Goal: Find specific page/section: Find specific page/section

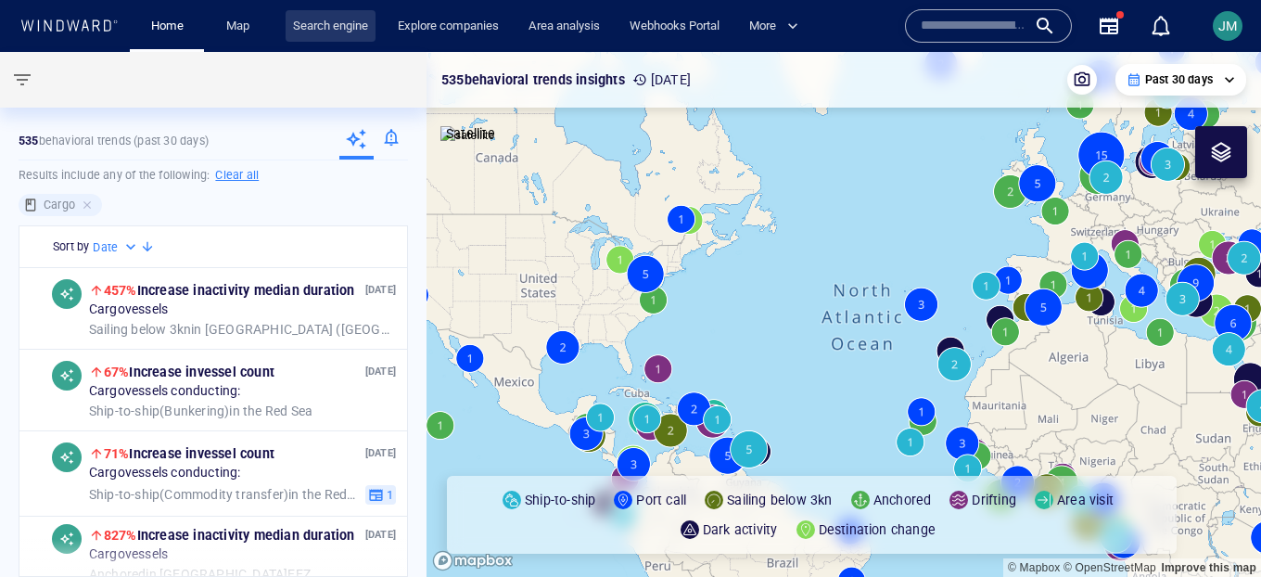
click at [331, 25] on link "Search engine" at bounding box center [331, 26] width 90 height 32
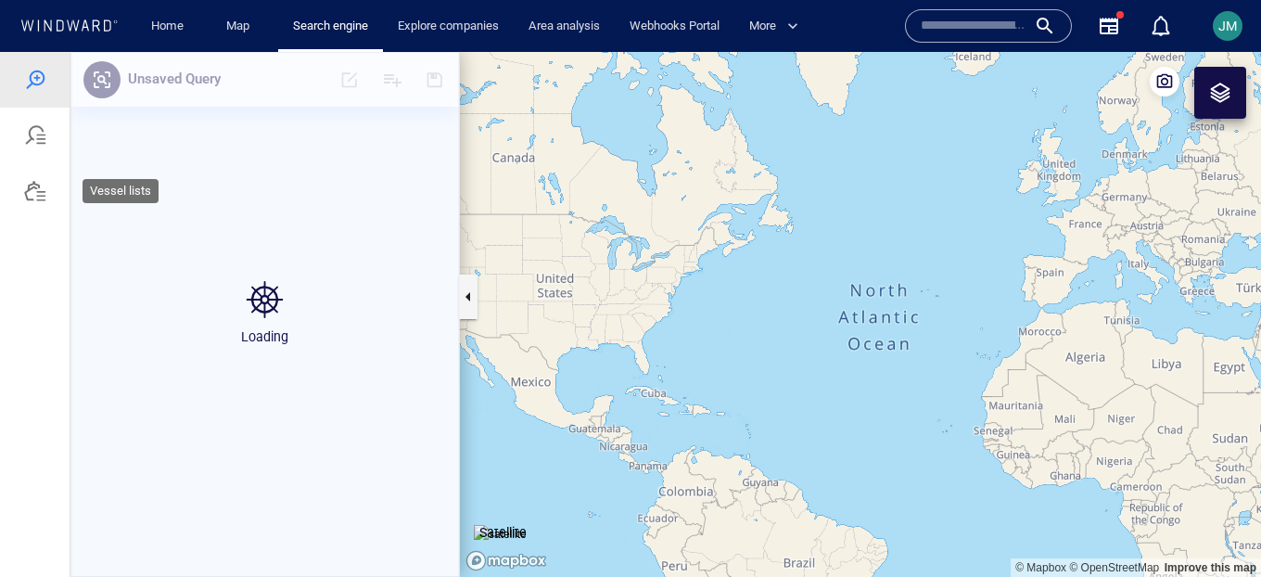
click at [41, 186] on div at bounding box center [35, 191] width 22 height 22
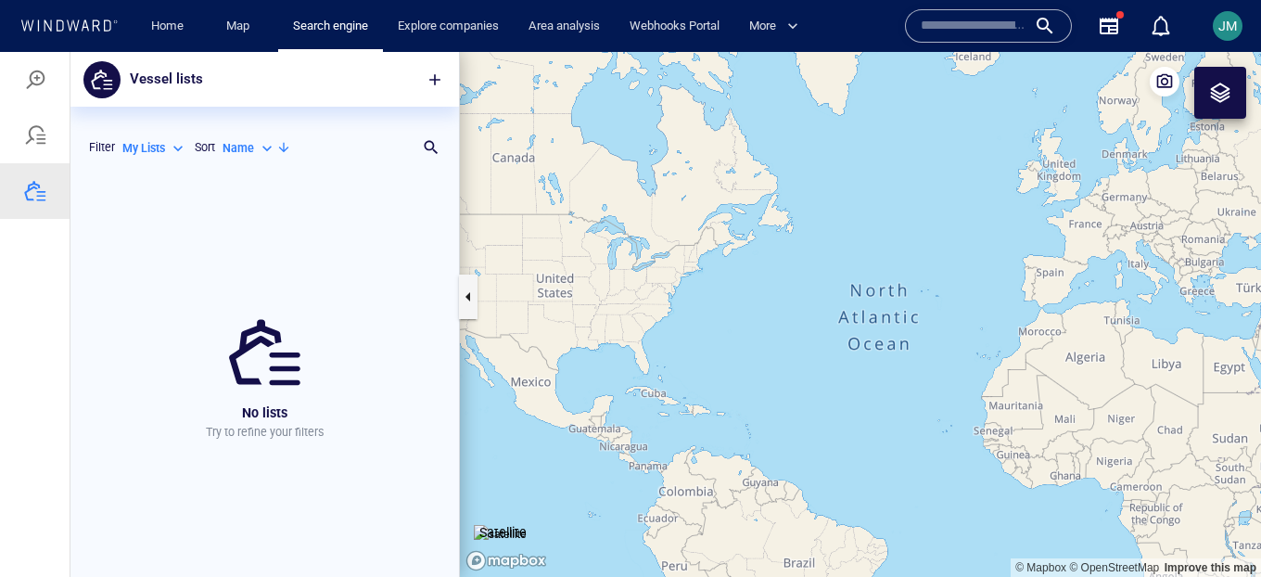
click at [169, 144] on div "My Lists" at bounding box center [154, 148] width 65 height 17
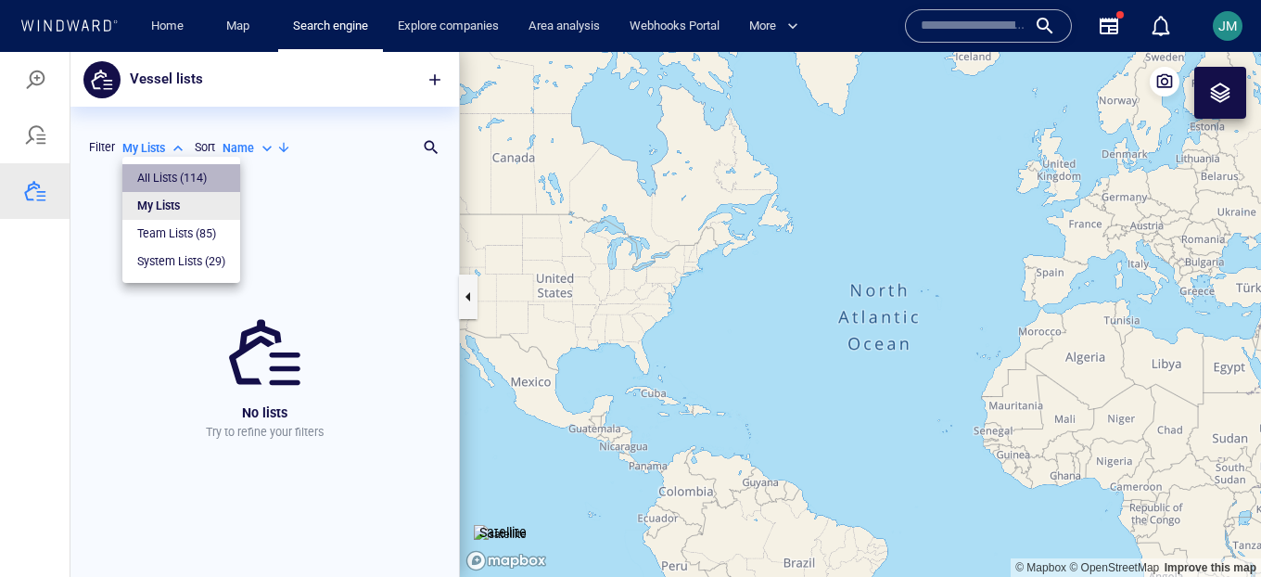
click at [170, 168] on li "All Lists ( 114 )" at bounding box center [181, 178] width 118 height 28
type input "***"
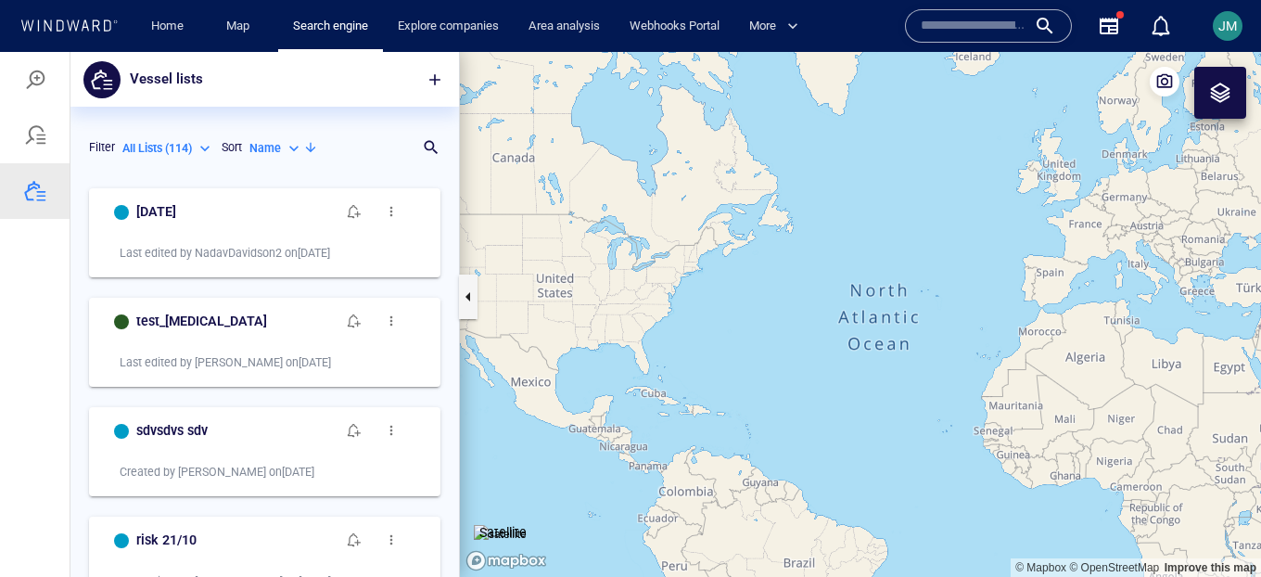
scroll to position [398, 389]
click at [365, 153] on p "Search for a list name" at bounding box center [241, 147] width 265 height 22
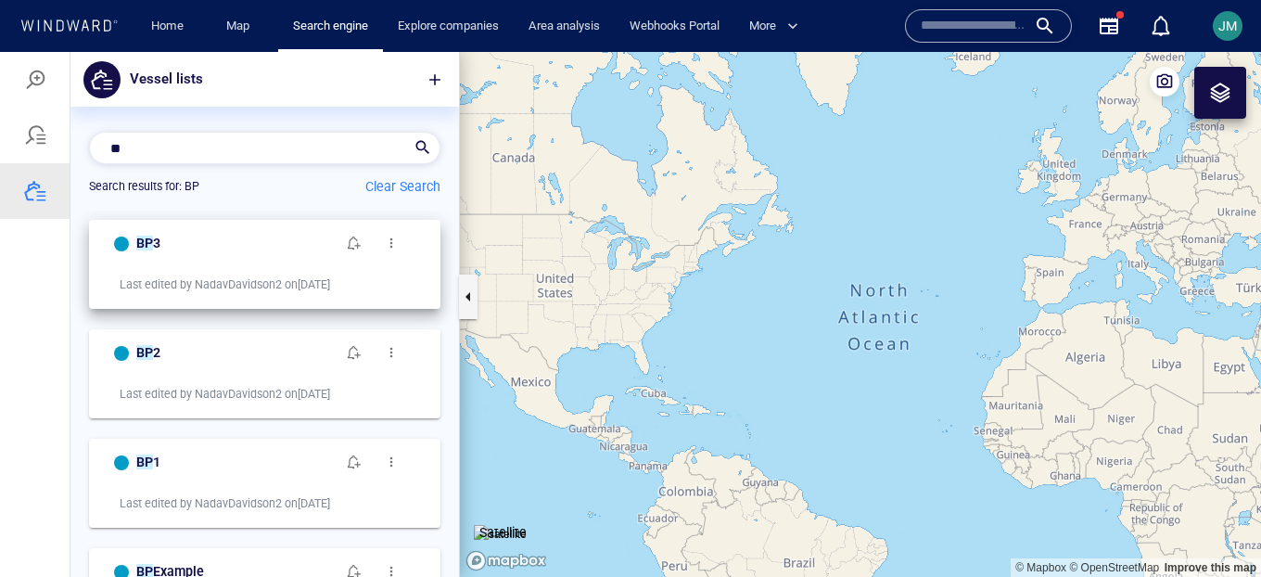
scroll to position [71, 0]
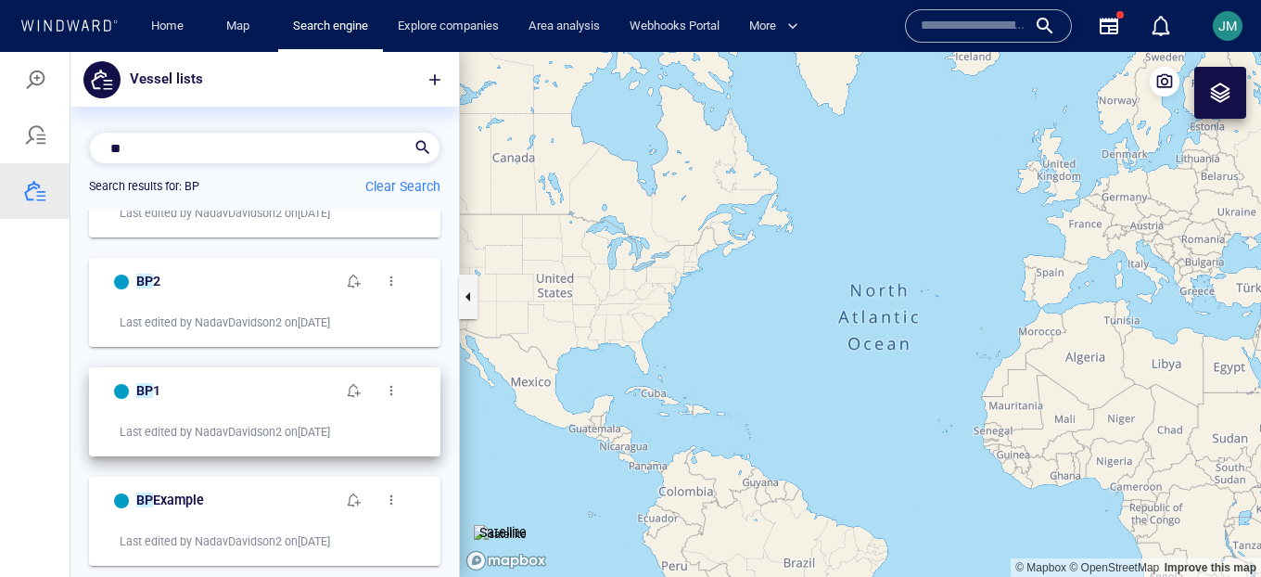
type input "**"
click at [389, 388] on span "button" at bounding box center [391, 390] width 15 height 15
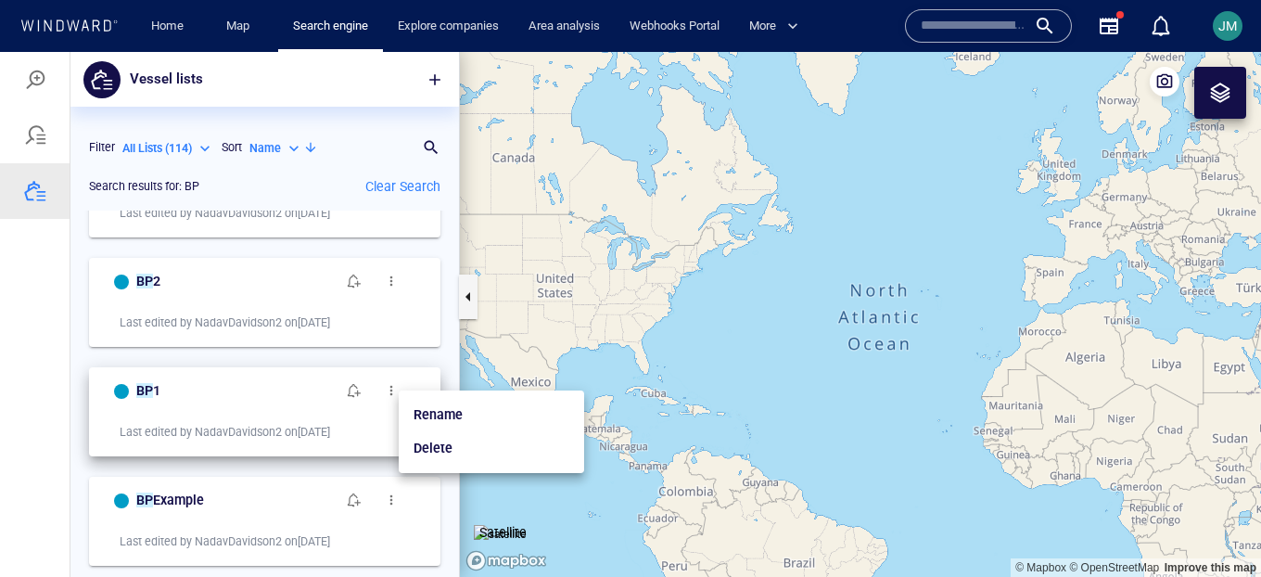
click at [237, 387] on div at bounding box center [630, 314] width 1261 height 525
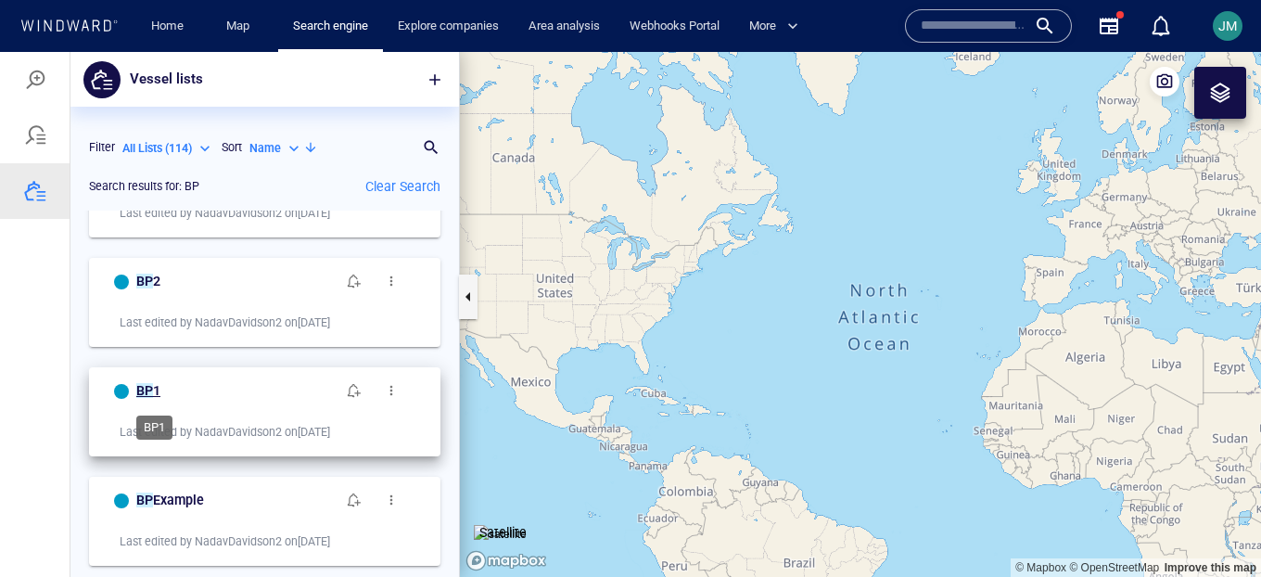
click at [151, 383] on span "BP 1" at bounding box center [148, 390] width 24 height 15
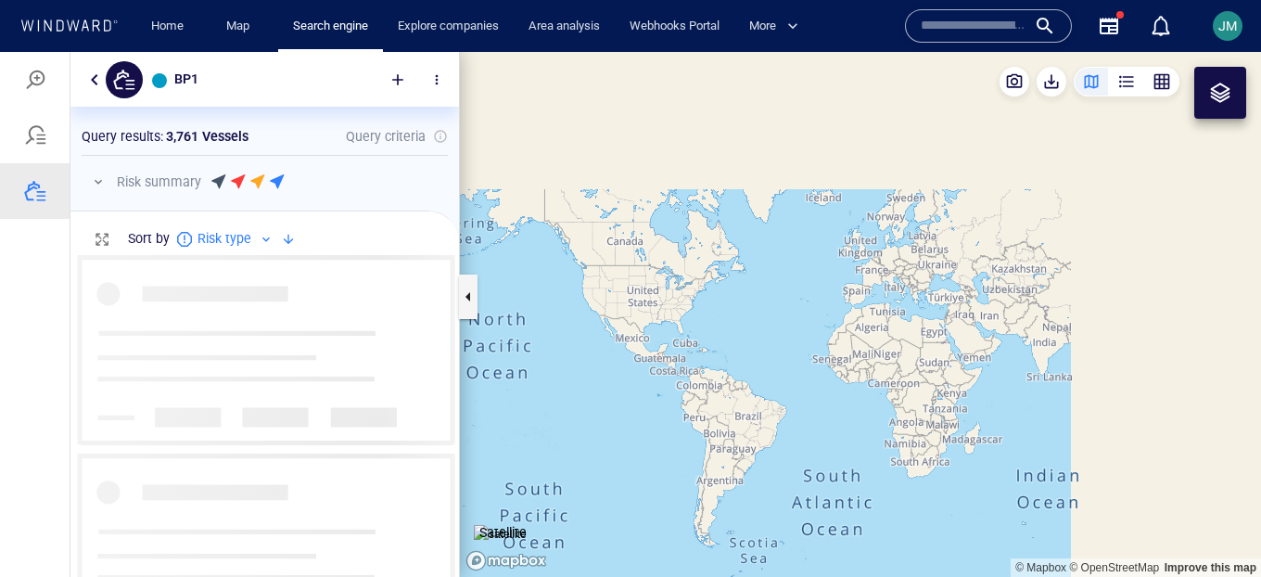
scroll to position [1, 1]
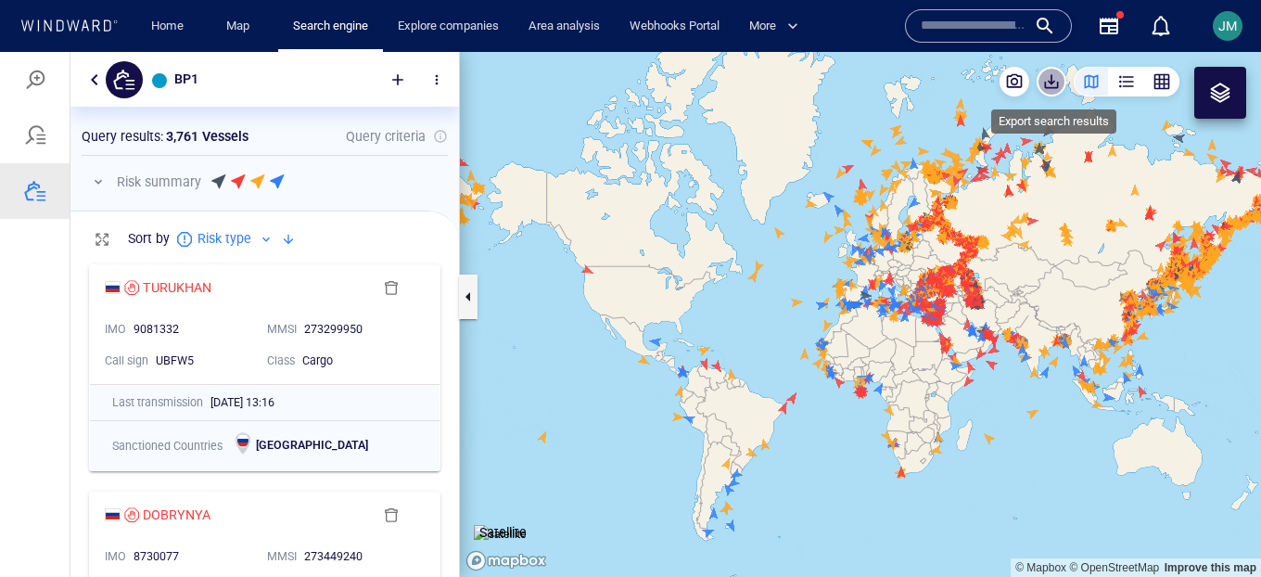
click at [1051, 82] on span "button" at bounding box center [1052, 81] width 19 height 19
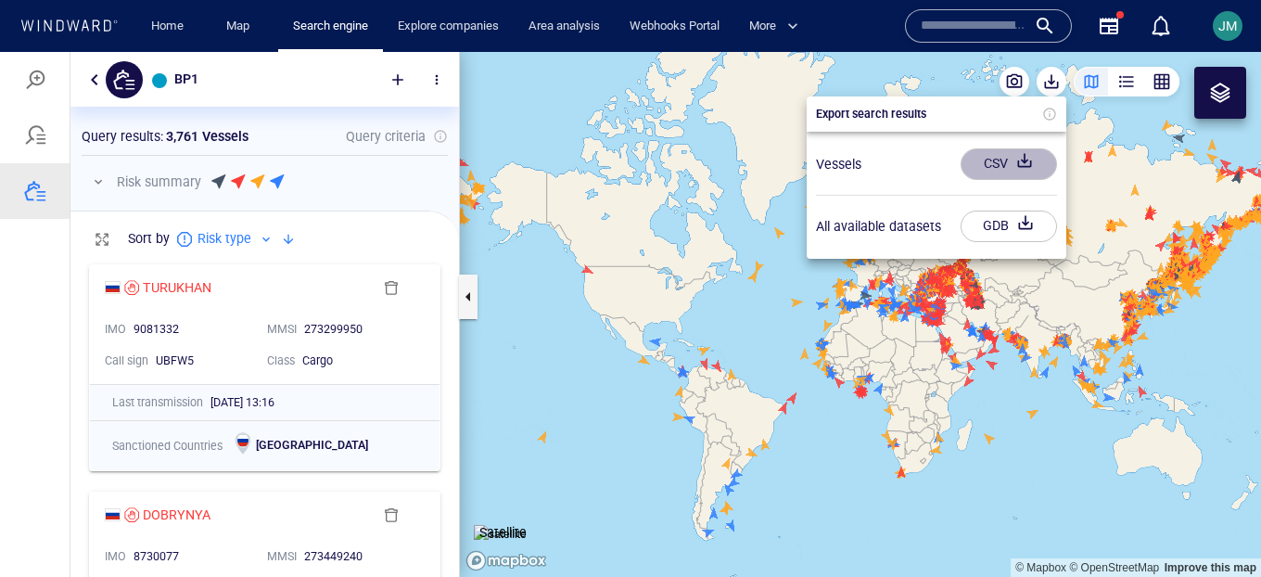
click at [1024, 164] on div "button" at bounding box center [1025, 163] width 26 height 33
click at [88, 78] on div at bounding box center [630, 314] width 1261 height 525
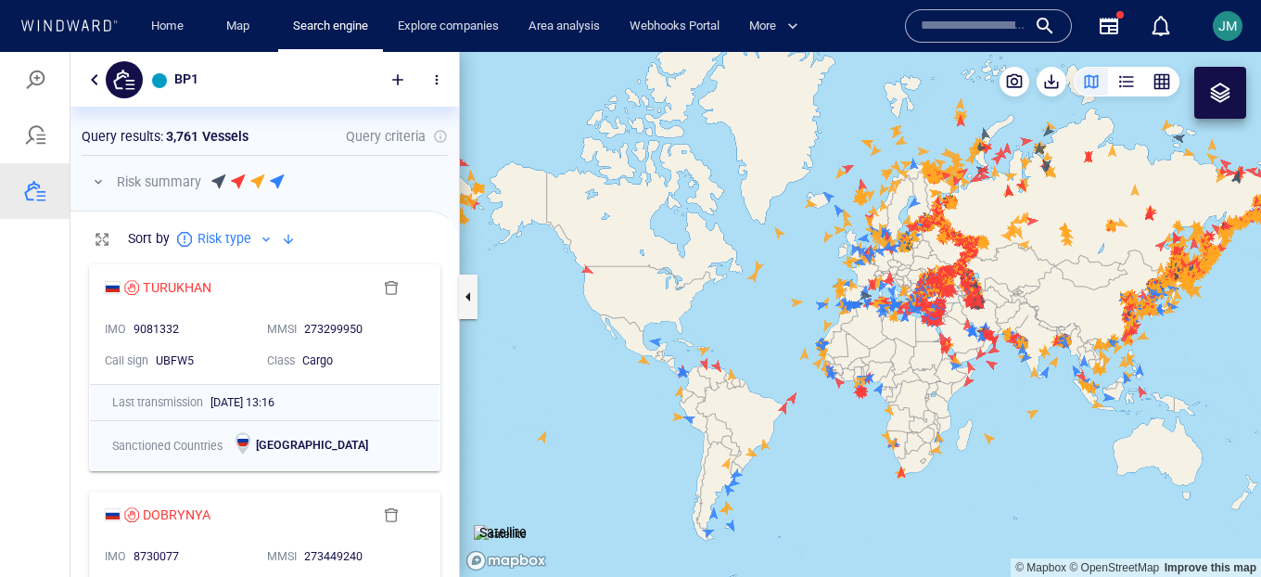
click at [93, 82] on button "button" at bounding box center [94, 80] width 22 height 22
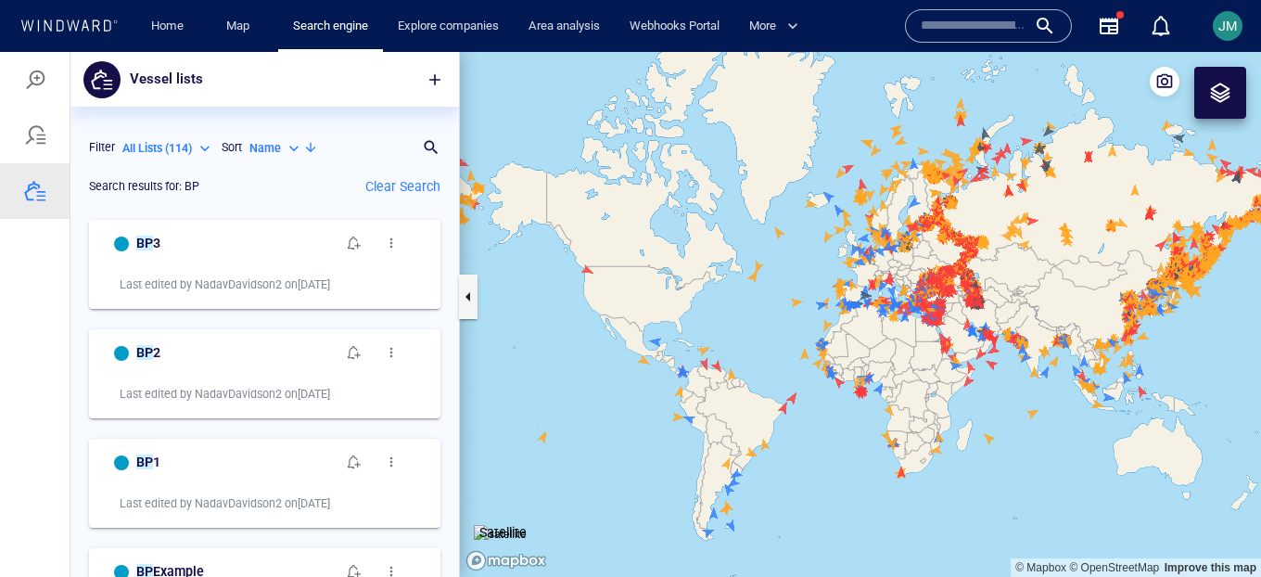
scroll to position [365, 389]
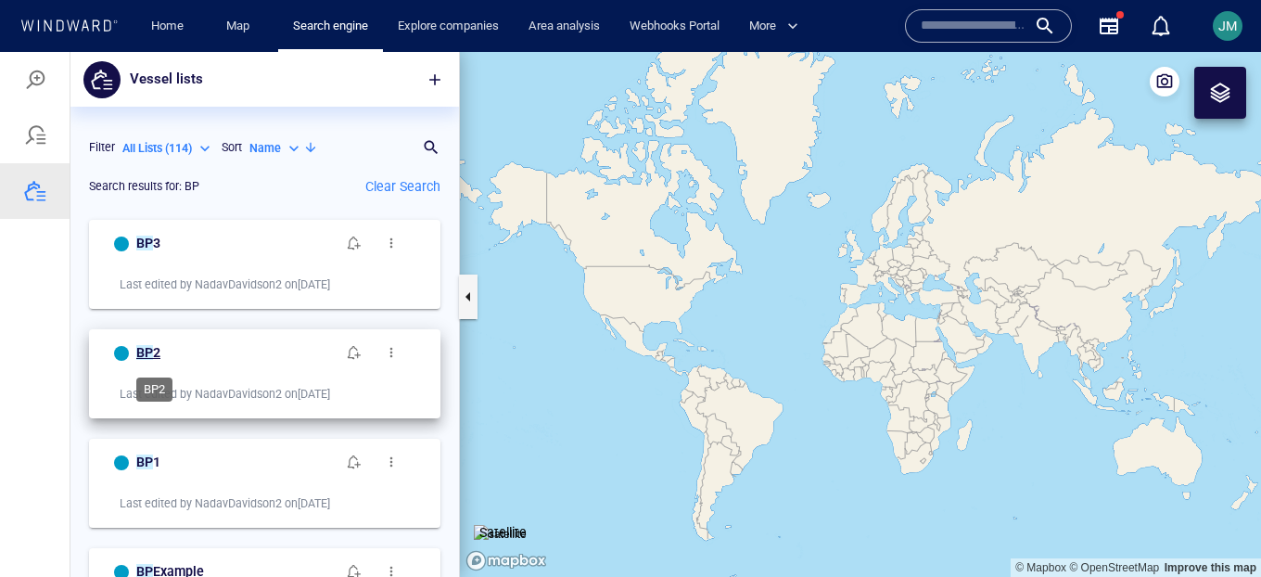
click at [145, 349] on mark "BP" at bounding box center [144, 352] width 17 height 15
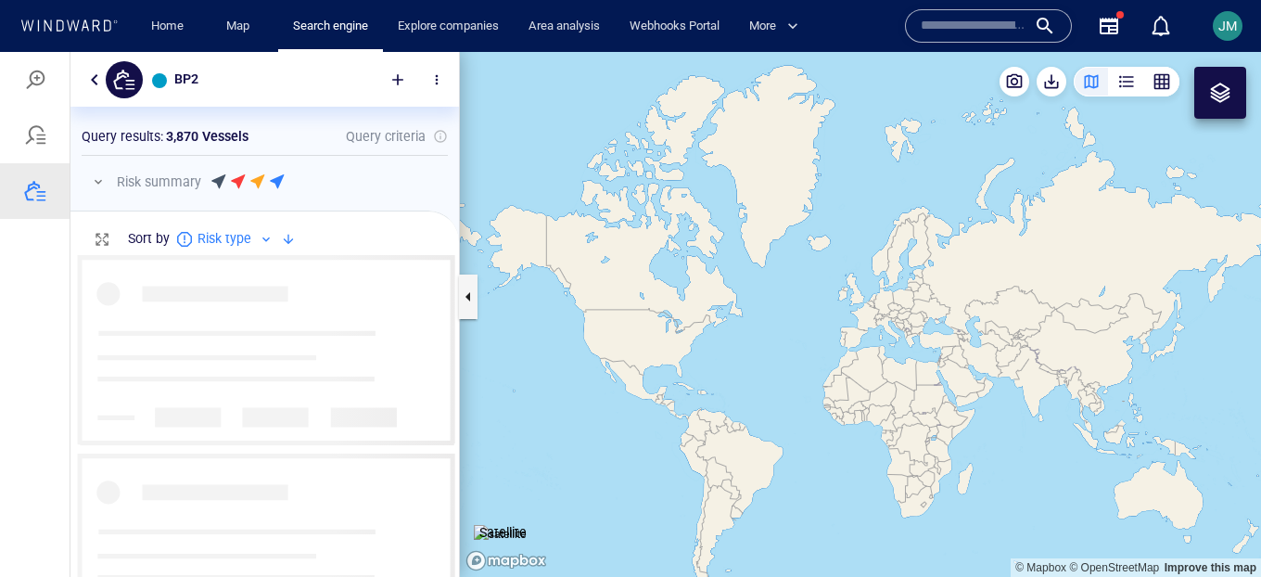
scroll to position [323, 389]
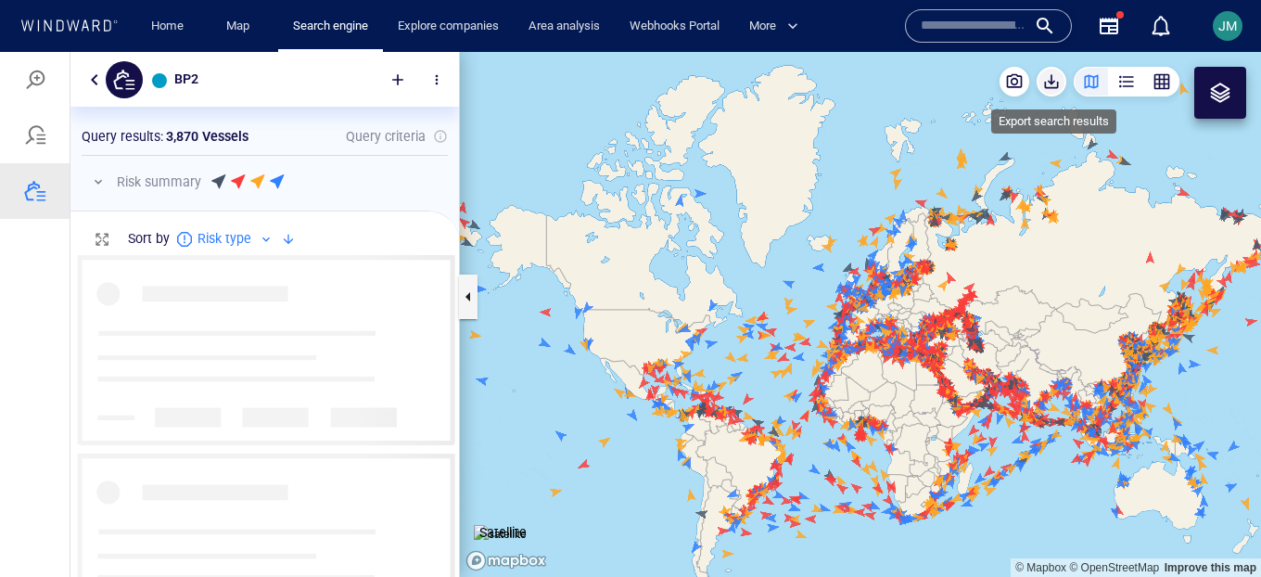
click at [1053, 82] on span "button" at bounding box center [1052, 81] width 19 height 19
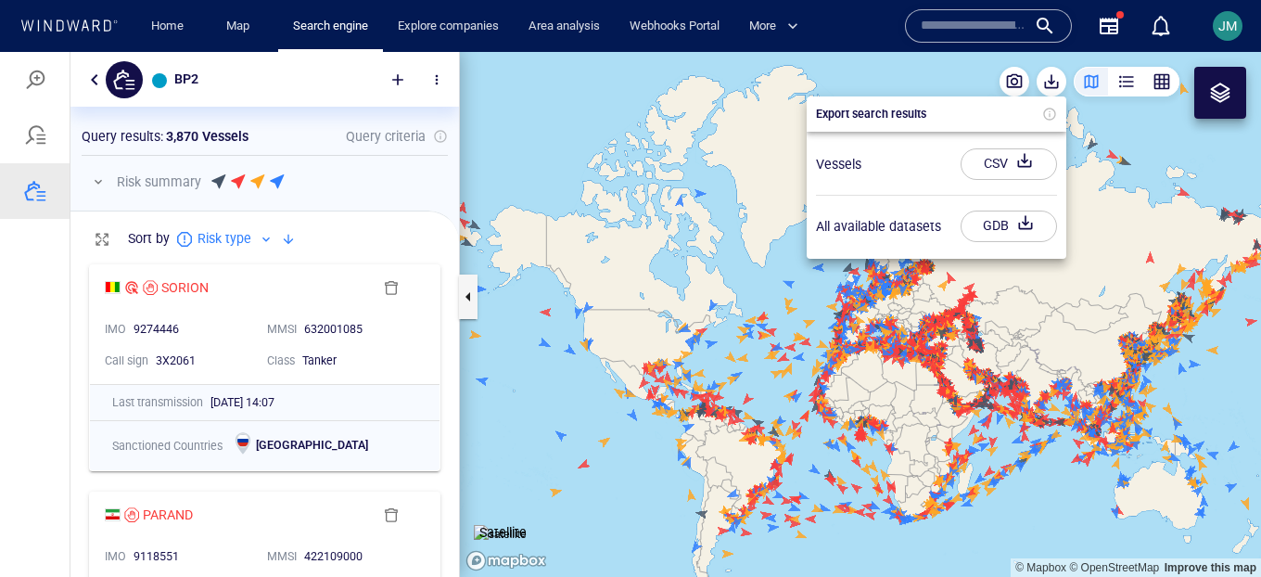
click at [1017, 160] on div "button" at bounding box center [1025, 163] width 26 height 33
click at [102, 78] on div at bounding box center [630, 314] width 1261 height 525
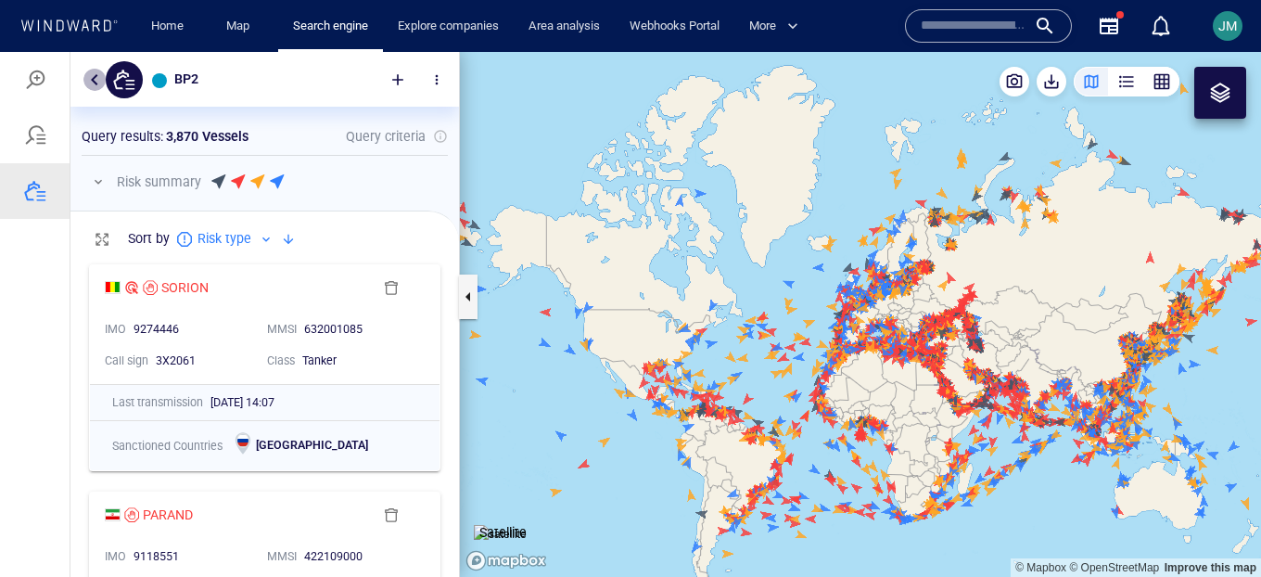
click at [99, 78] on button "button" at bounding box center [94, 80] width 22 height 22
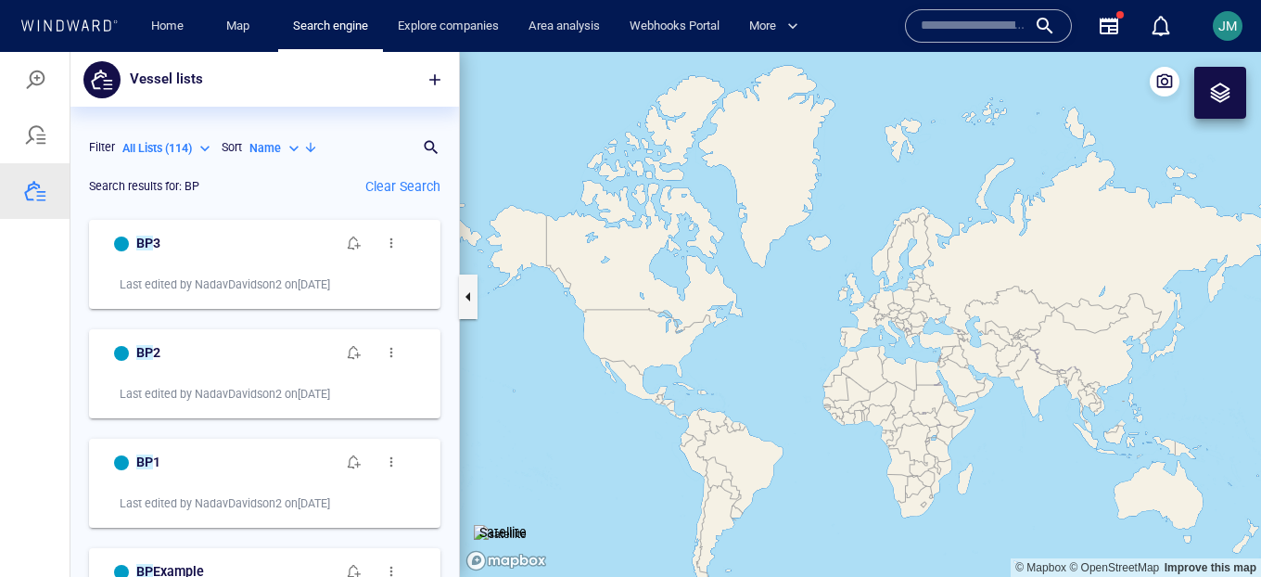
scroll to position [365, 389]
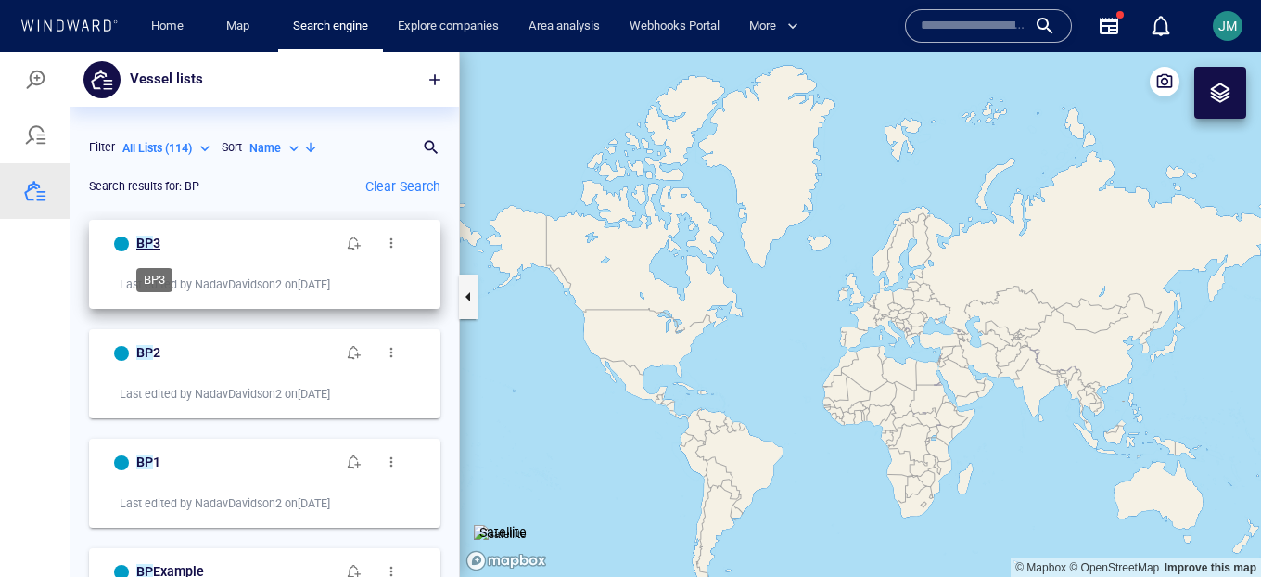
click at [150, 240] on mark "BP" at bounding box center [144, 243] width 17 height 15
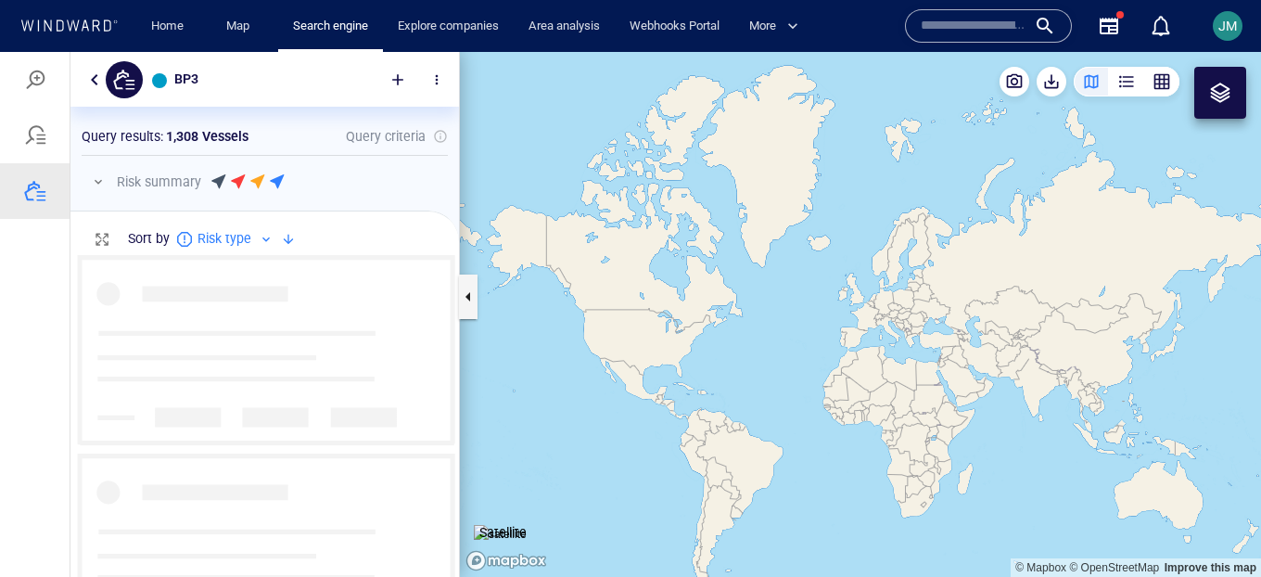
scroll to position [1, 1]
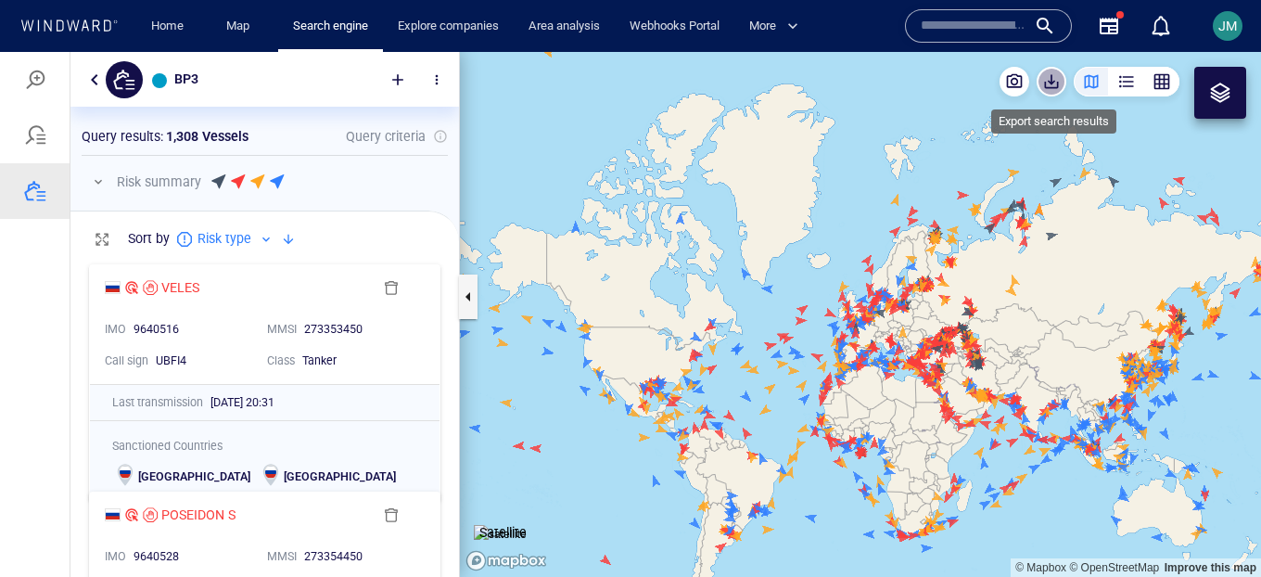
click at [1055, 88] on span "button" at bounding box center [1052, 81] width 19 height 19
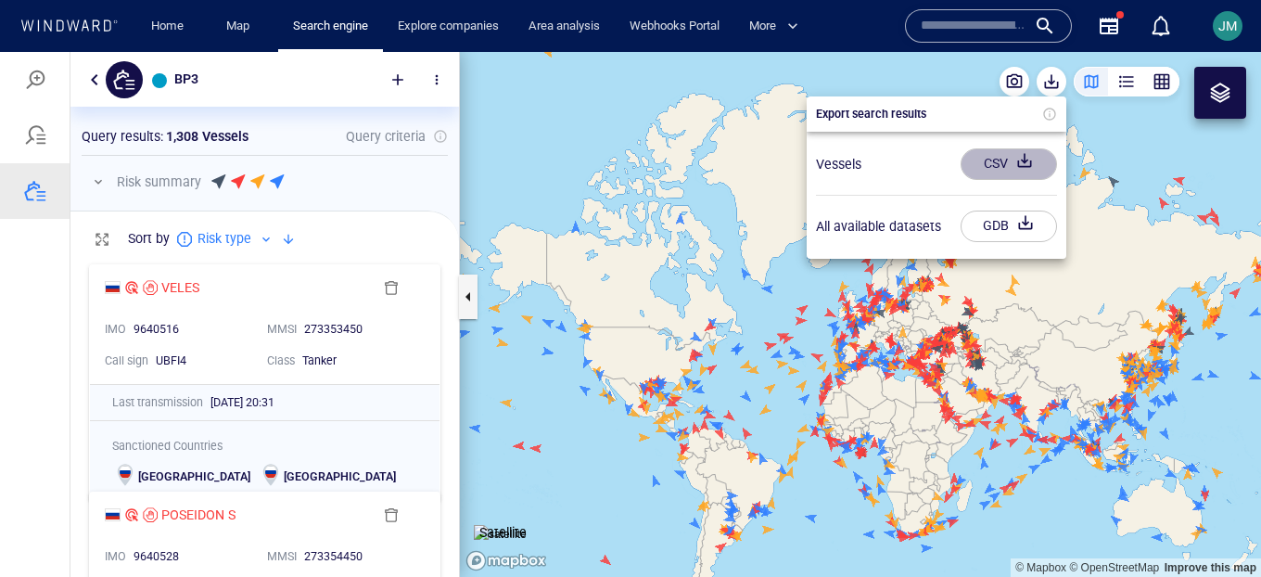
click at [1009, 161] on div "CSV" at bounding box center [996, 163] width 32 height 31
